Goal: Task Accomplishment & Management: Use online tool/utility

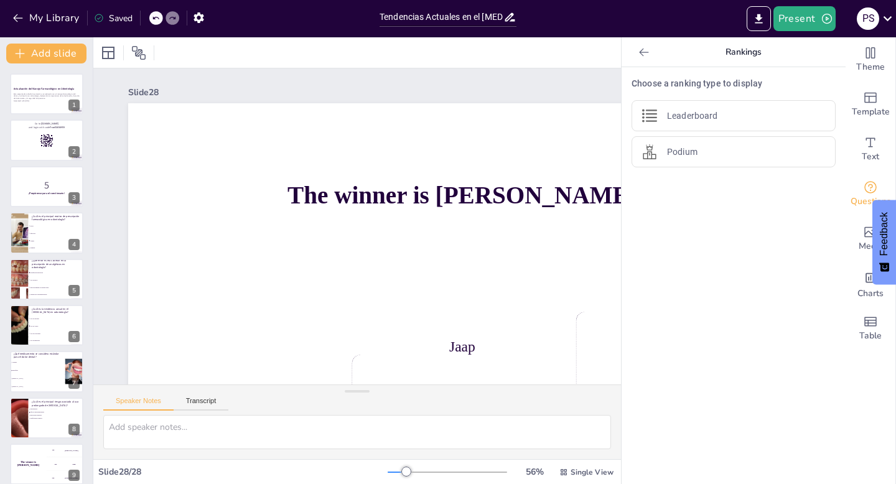
scroll to position [889, 0]
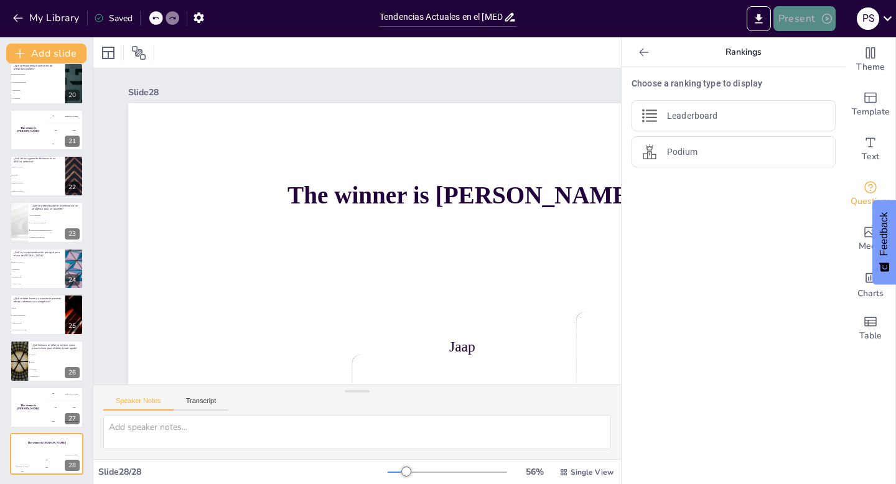
click at [790, 25] on button "Present" at bounding box center [804, 18] width 62 height 25
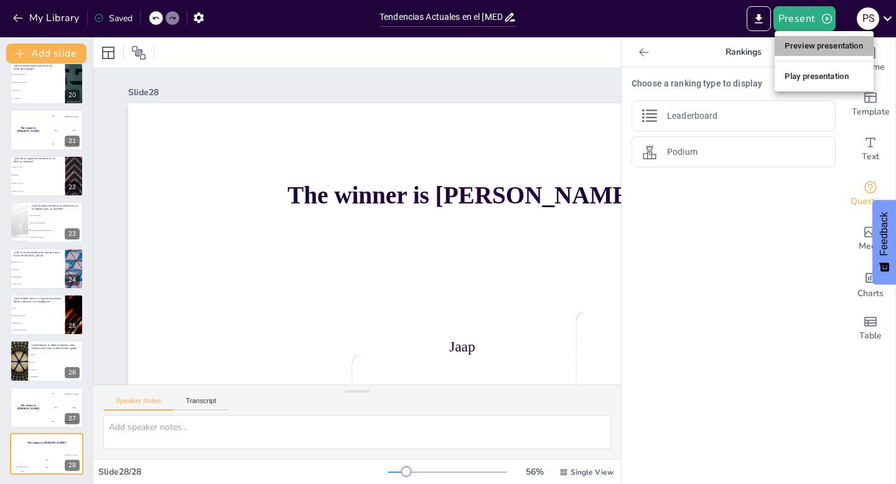
click at [801, 47] on li "Preview presentation" at bounding box center [823, 46] width 99 height 20
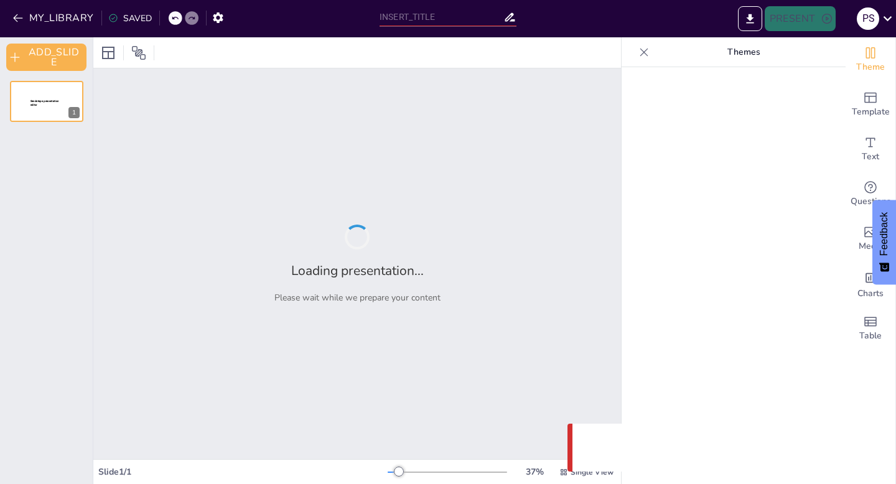
type input "Tendencias Actuales en el [MEDICAL_DATA] Dental: De lo Empírico a lo Estandariz…"
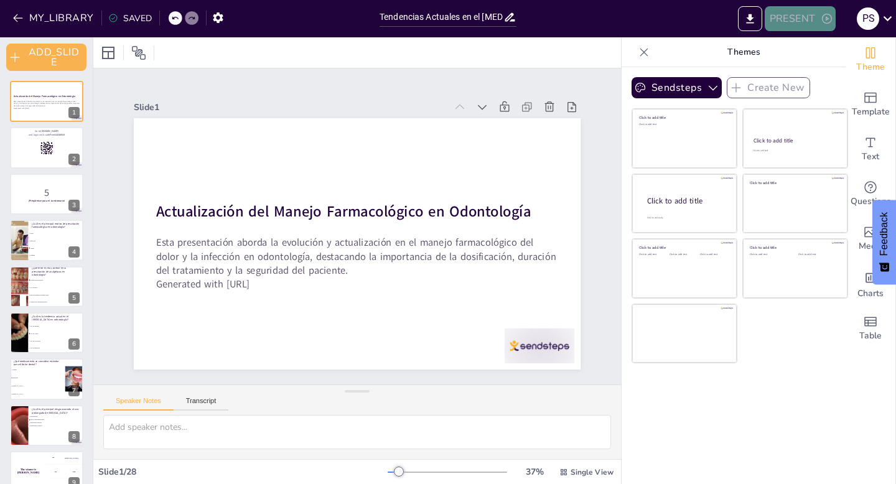
click at [830, 21] on icon "button" at bounding box center [827, 19] width 10 height 10
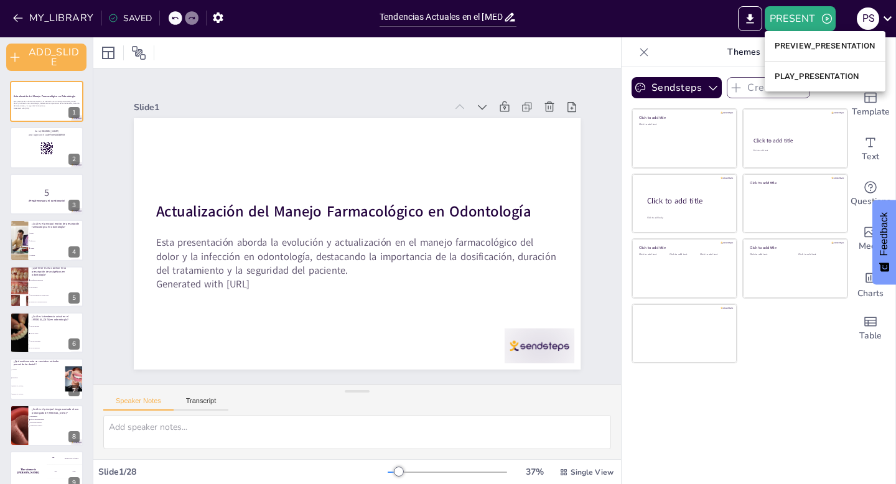
click at [828, 76] on li "PLAY_PRESENTATION" at bounding box center [824, 77] width 121 height 20
